Goal: Navigation & Orientation: Find specific page/section

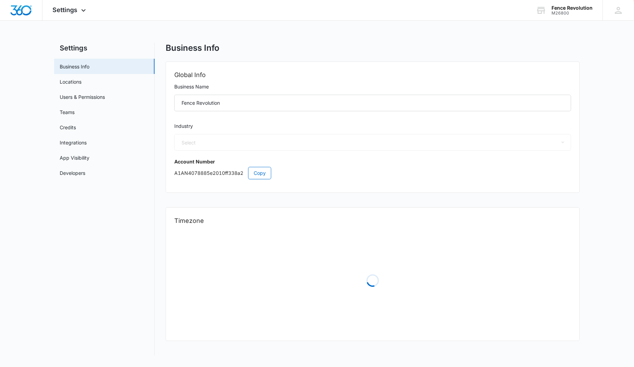
select select "US"
select select "America/Denver"
select select "4"
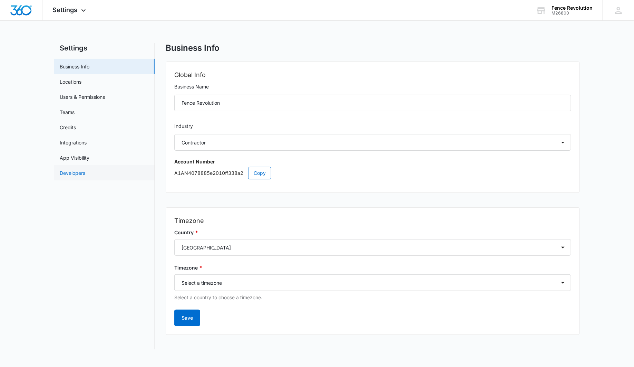
click at [85, 175] on link "Developers" at bounding box center [73, 172] width 26 height 7
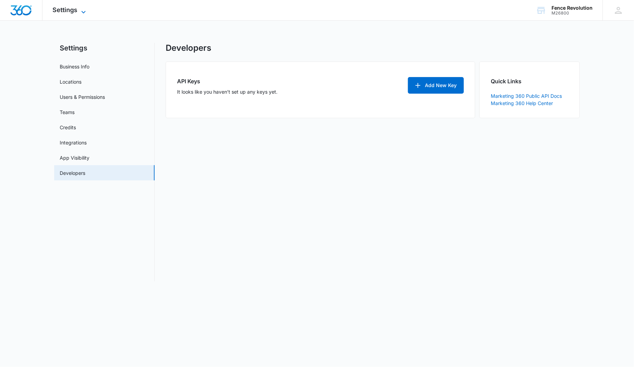
click at [81, 13] on icon at bounding box center [83, 12] width 8 height 8
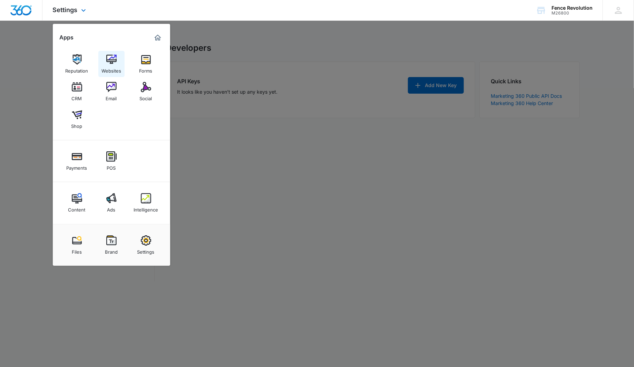
click at [122, 61] on link "Websites" at bounding box center [111, 64] width 26 height 26
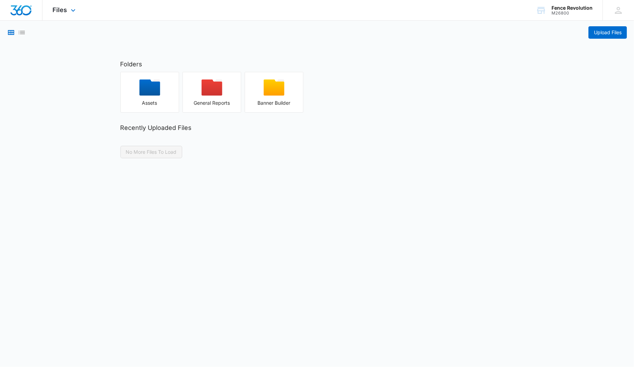
click at [51, 16] on div "Files Apps Reputation Websites Forms CRM Email Social Shop Payments POS Content…" at bounding box center [64, 10] width 45 height 20
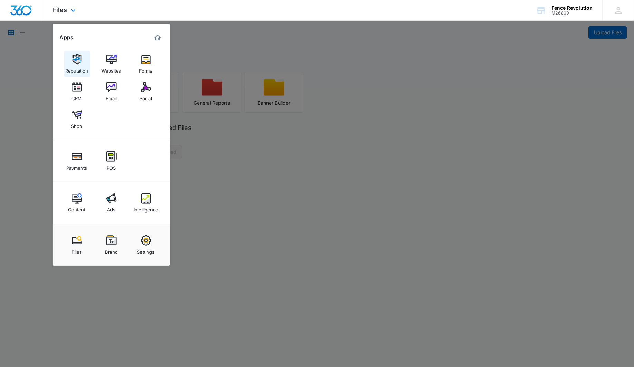
click at [80, 60] on img at bounding box center [77, 59] width 10 height 10
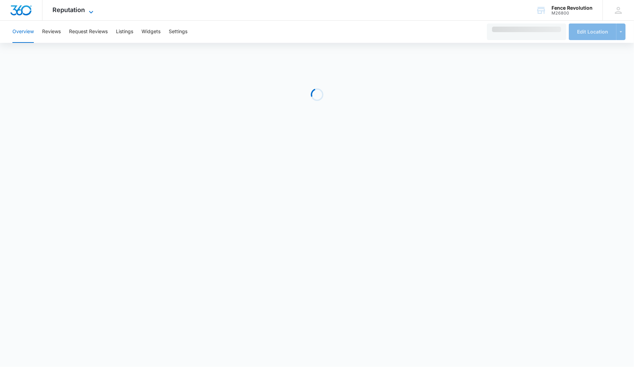
click at [77, 11] on span "Reputation" at bounding box center [69, 9] width 32 height 7
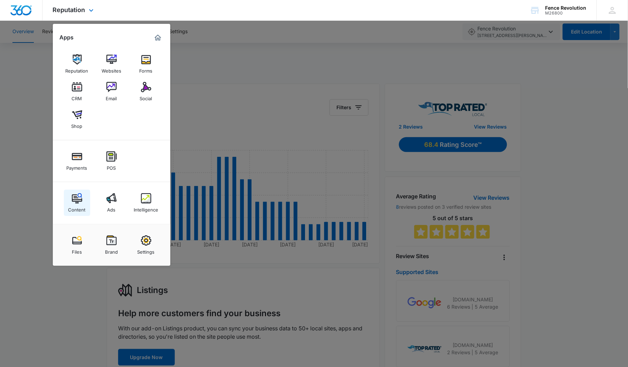
click at [80, 197] on img at bounding box center [77, 198] width 10 height 10
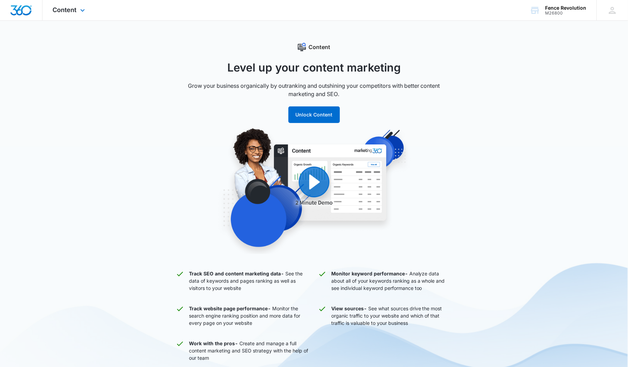
click at [87, 5] on div "Content Apps Reputation Websites Forms CRM Email Social Shop Payments POS Conte…" at bounding box center [69, 10] width 55 height 20
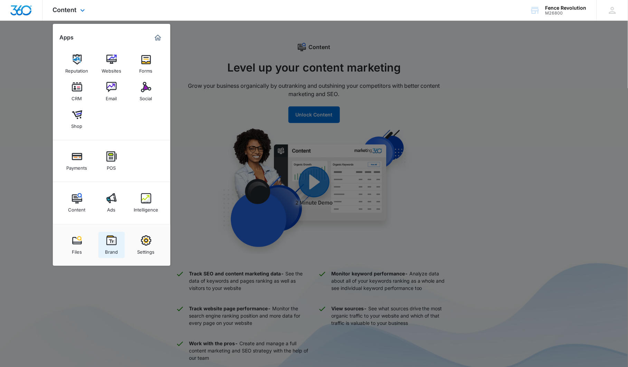
click at [109, 243] on img at bounding box center [111, 240] width 10 height 10
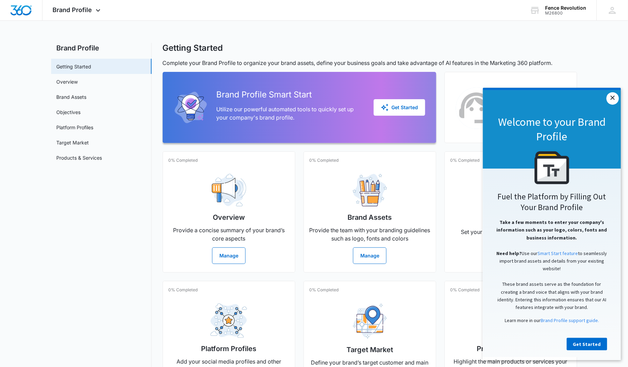
click at [608, 98] on link "×" at bounding box center [612, 98] width 12 height 12
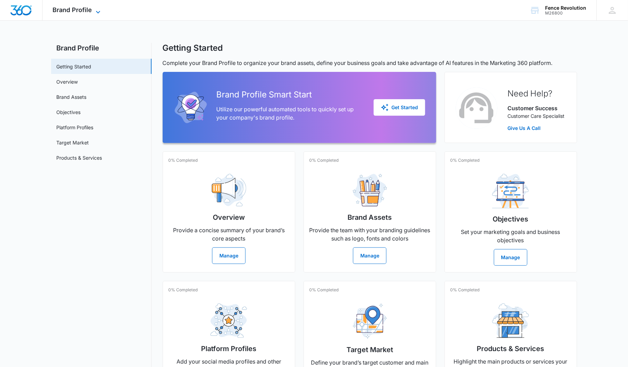
click at [97, 11] on icon at bounding box center [98, 12] width 8 height 8
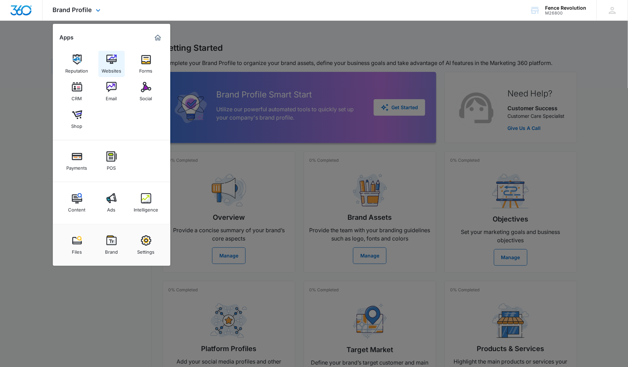
click at [117, 65] on div "Websites" at bounding box center [112, 69] width 20 height 9
